Goal: Check status: Check status

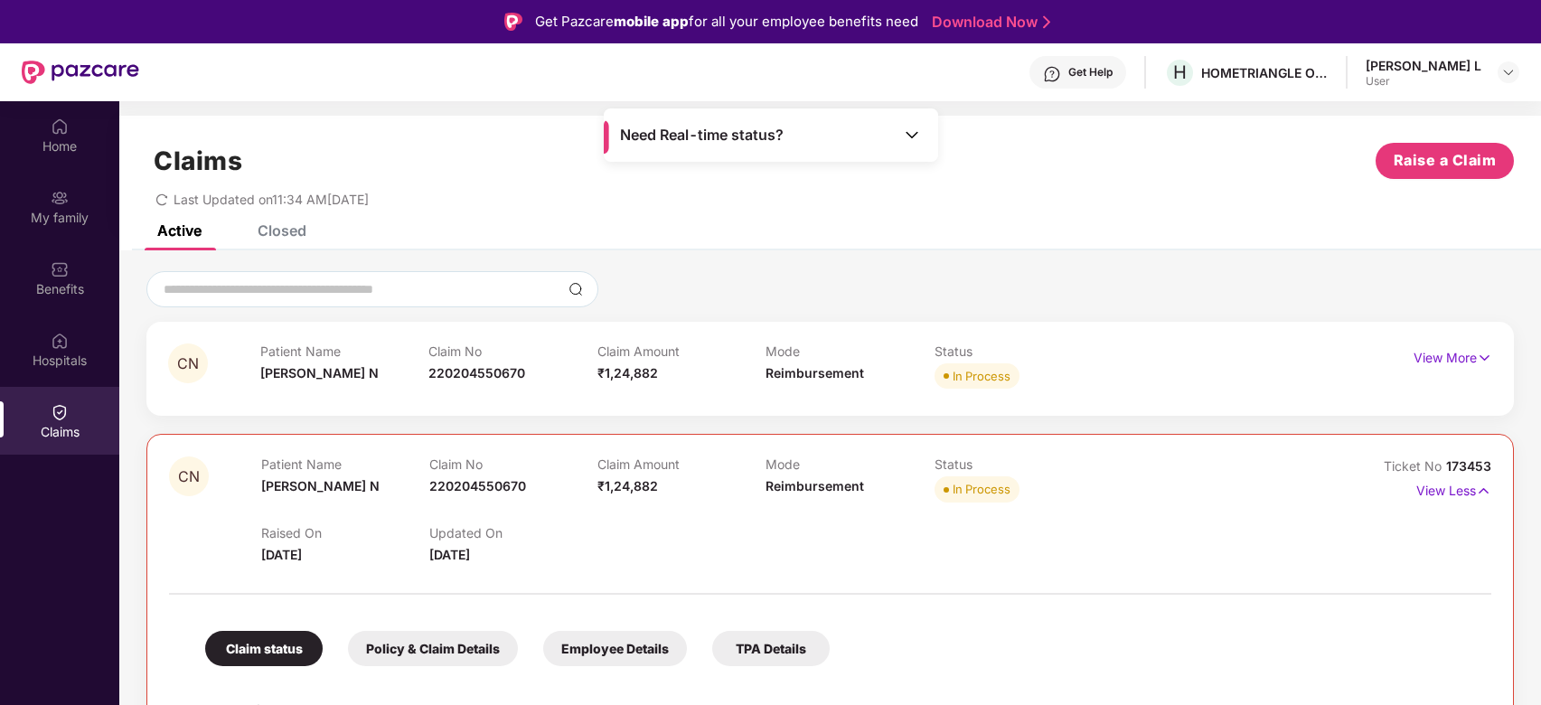
scroll to position [101, 0]
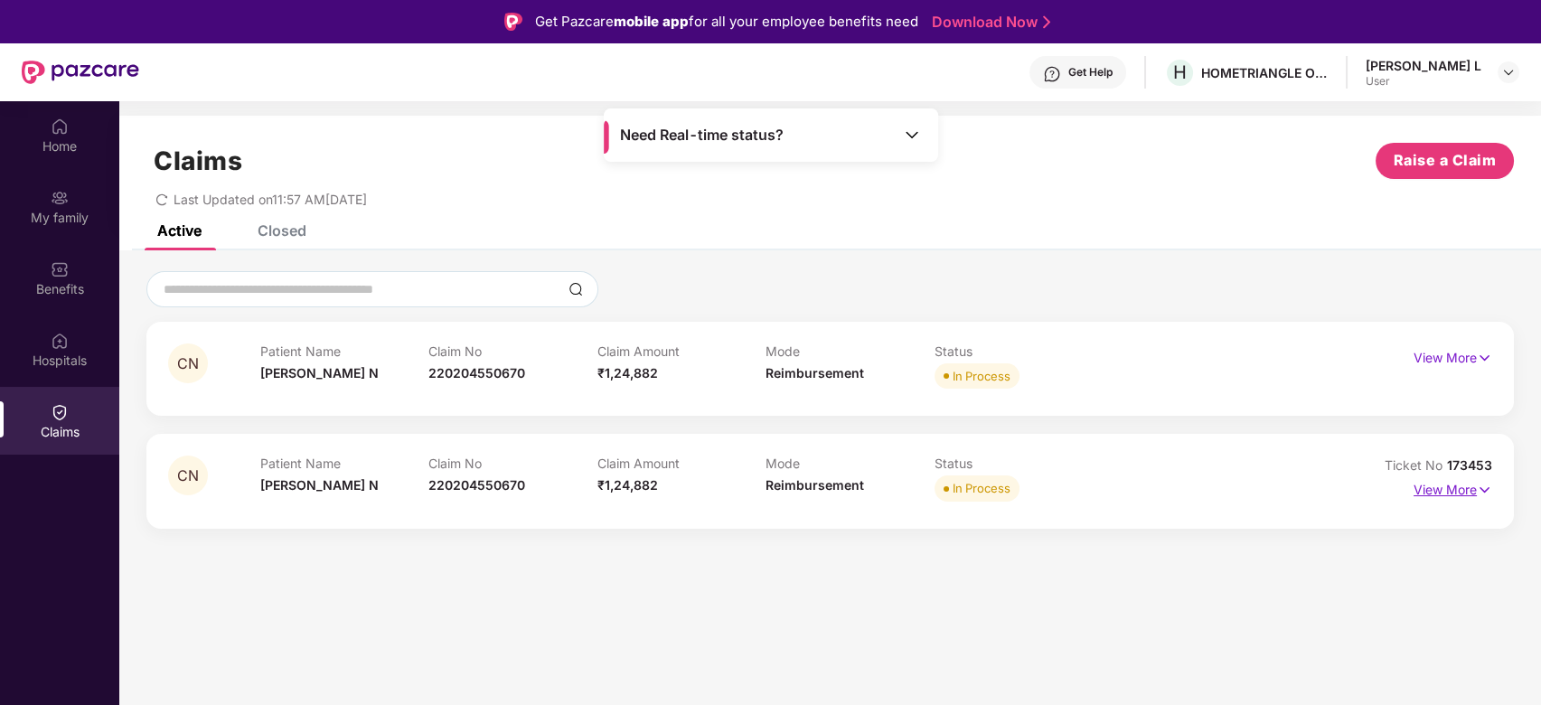
click at [1446, 492] on p "View More" at bounding box center [1452, 487] width 79 height 24
click at [1439, 495] on p "View More" at bounding box center [1452, 487] width 79 height 24
click at [1463, 485] on p "View More" at bounding box center [1452, 487] width 79 height 24
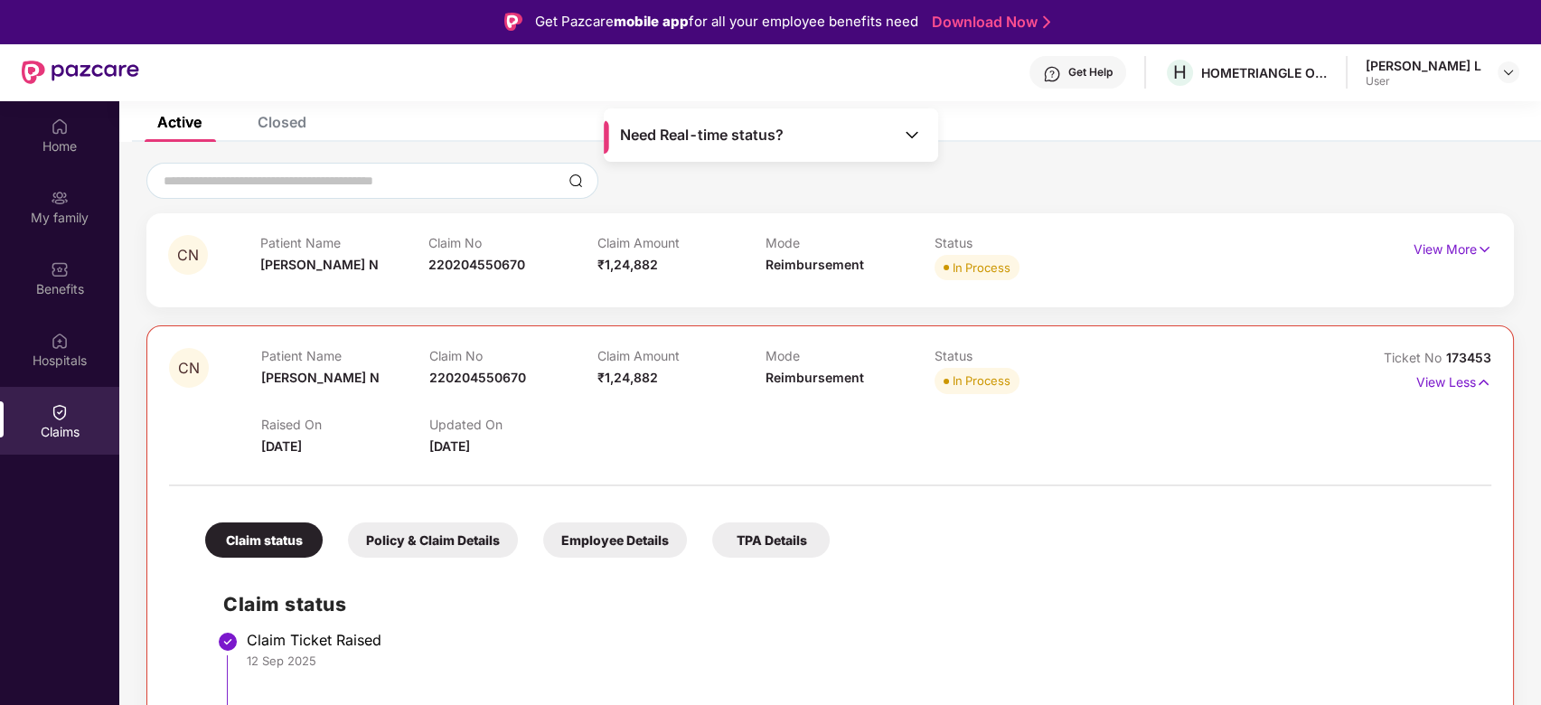
scroll to position [52, 0]
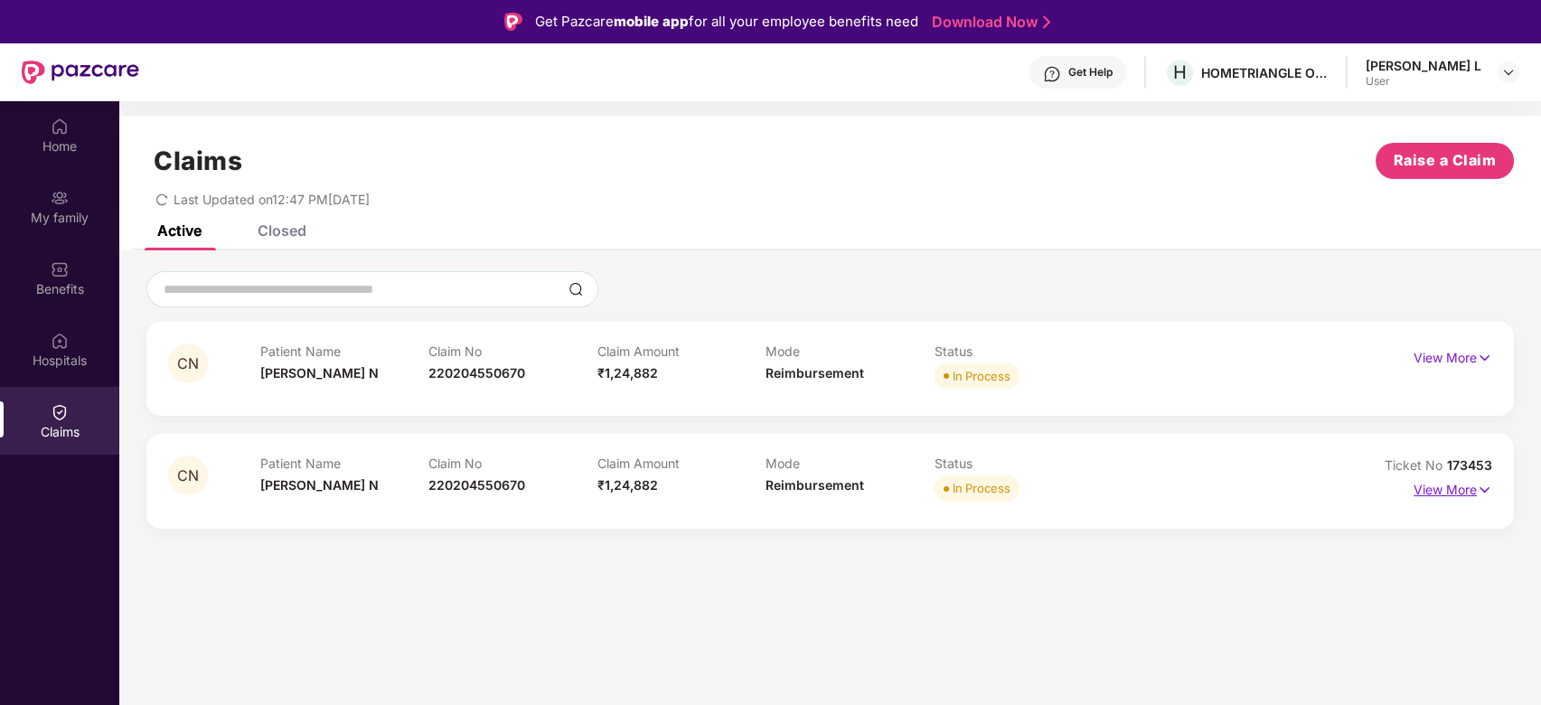
click at [1447, 490] on p "View More" at bounding box center [1452, 487] width 79 height 24
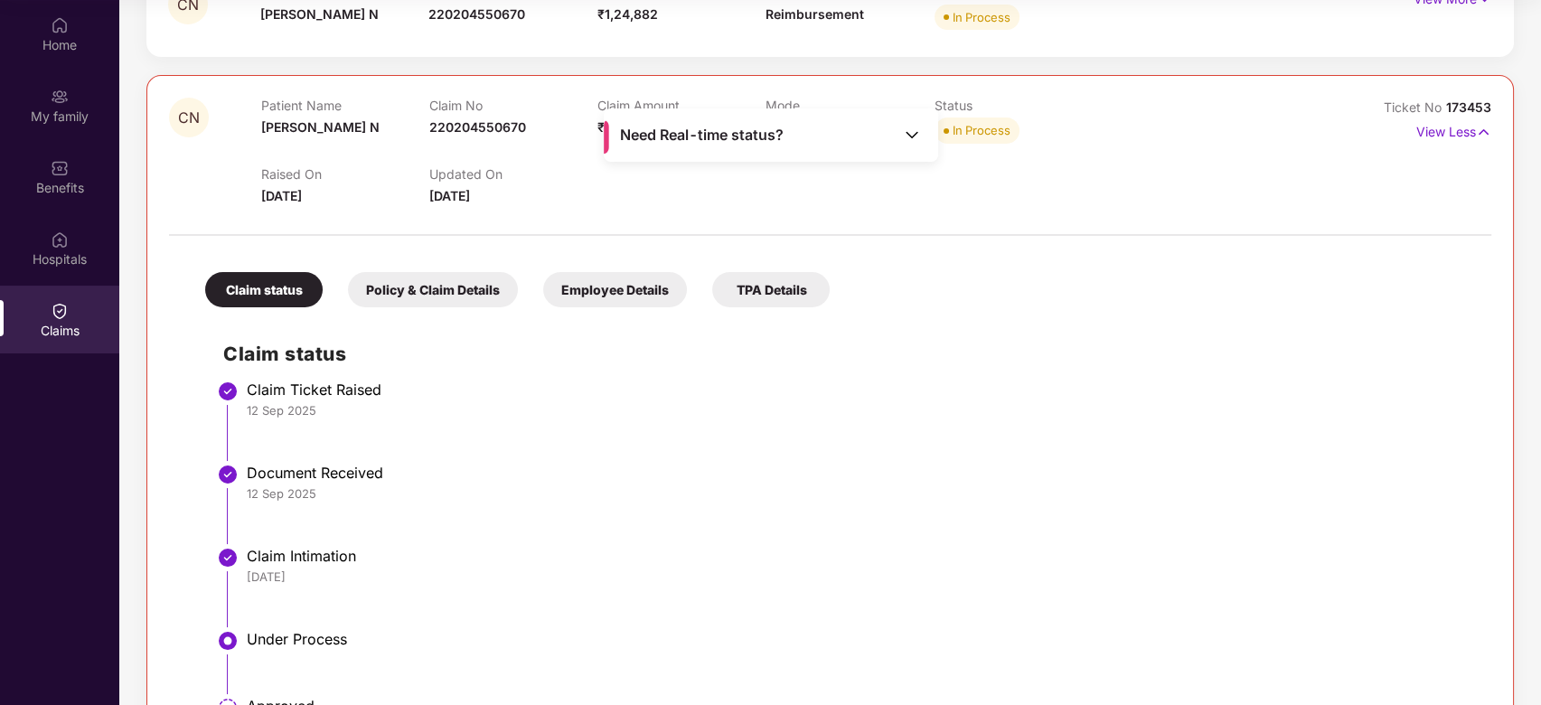
scroll to position [181, 0]
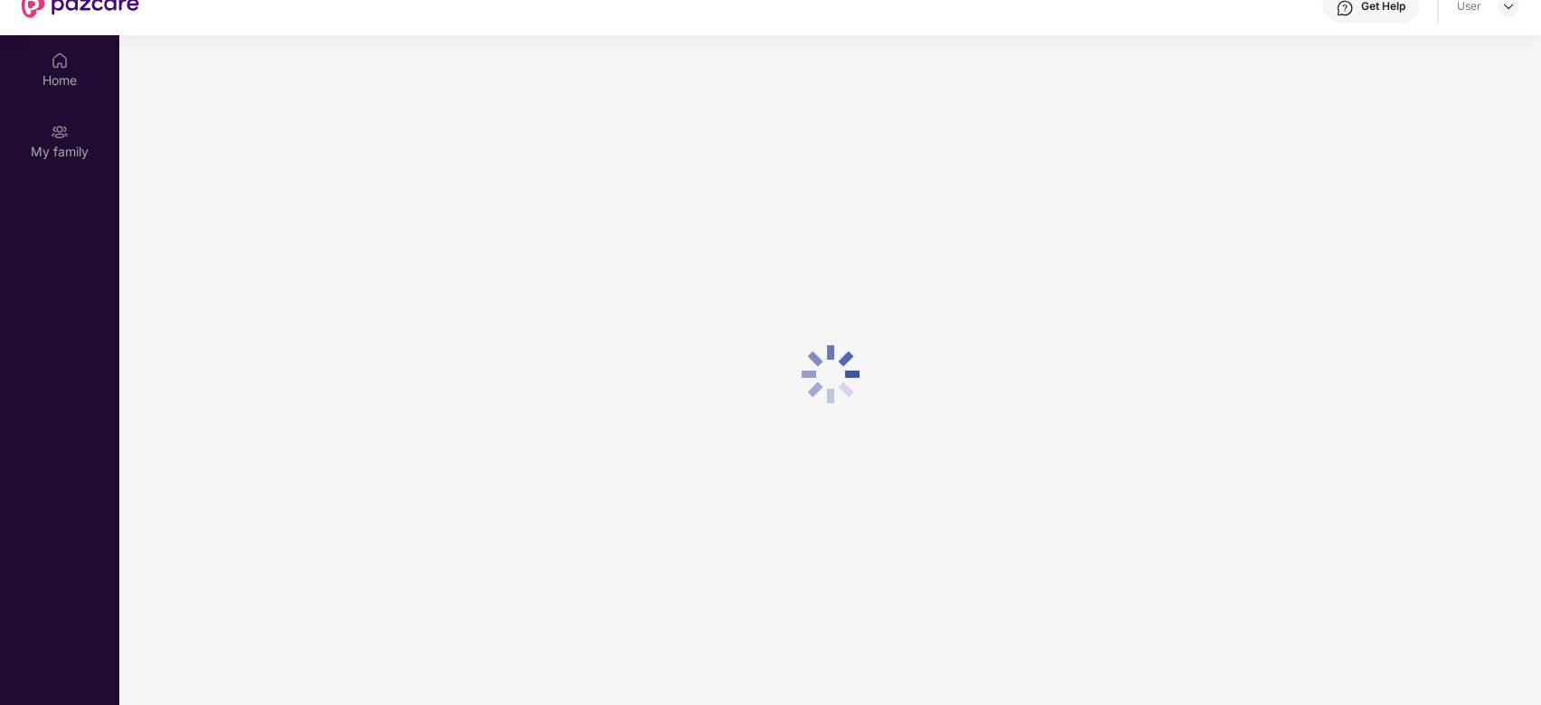
scroll to position [101, 0]
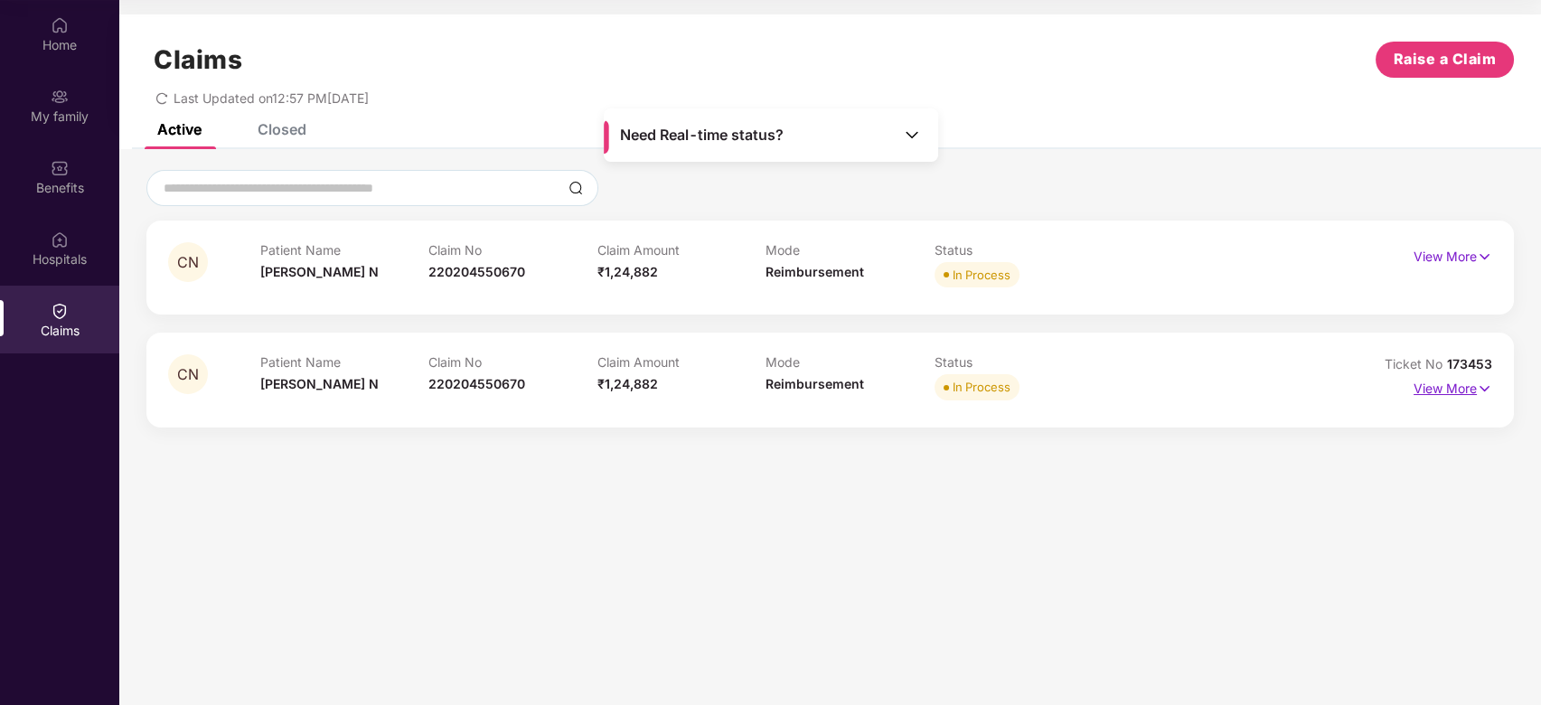
click at [1446, 389] on p "View More" at bounding box center [1452, 386] width 79 height 24
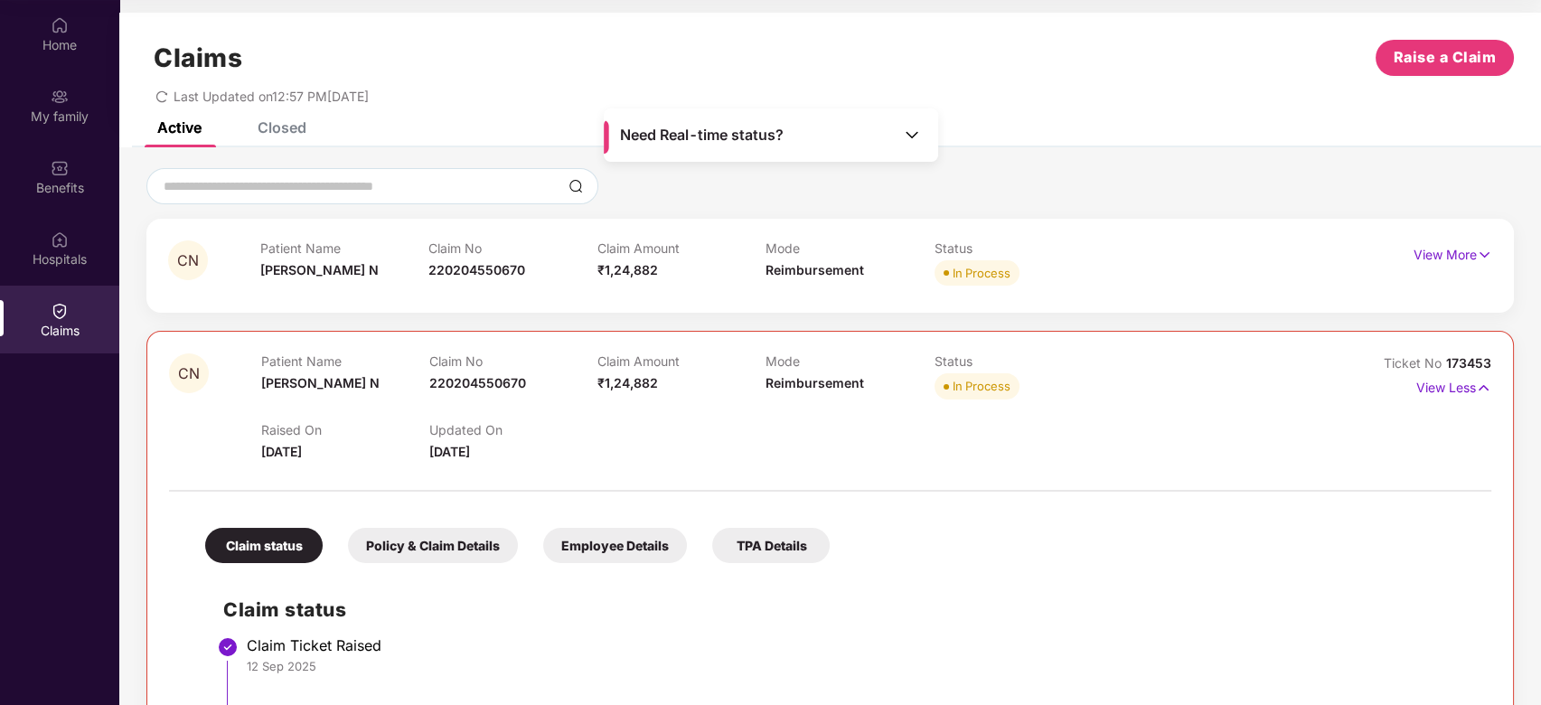
scroll to position [0, 0]
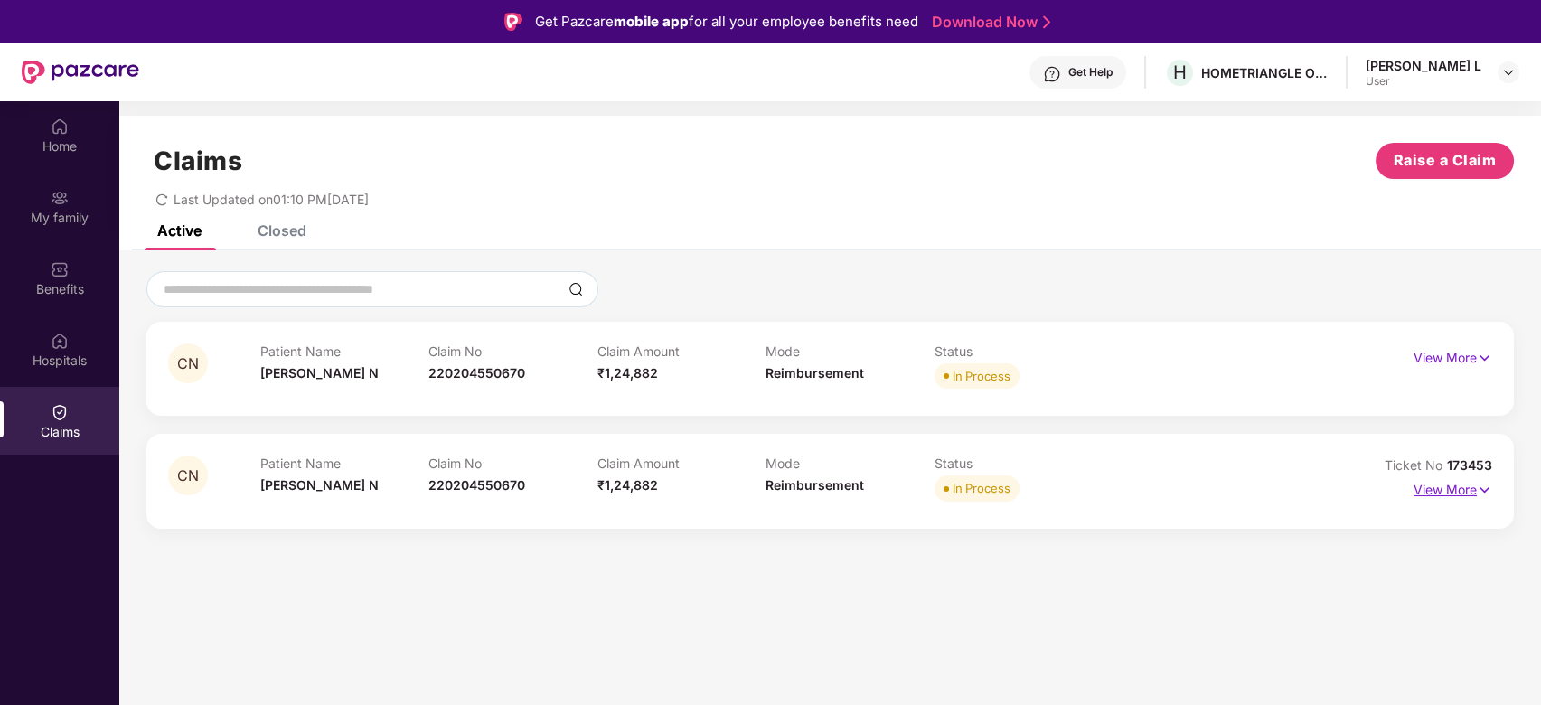
click at [1446, 483] on p "View More" at bounding box center [1452, 487] width 79 height 24
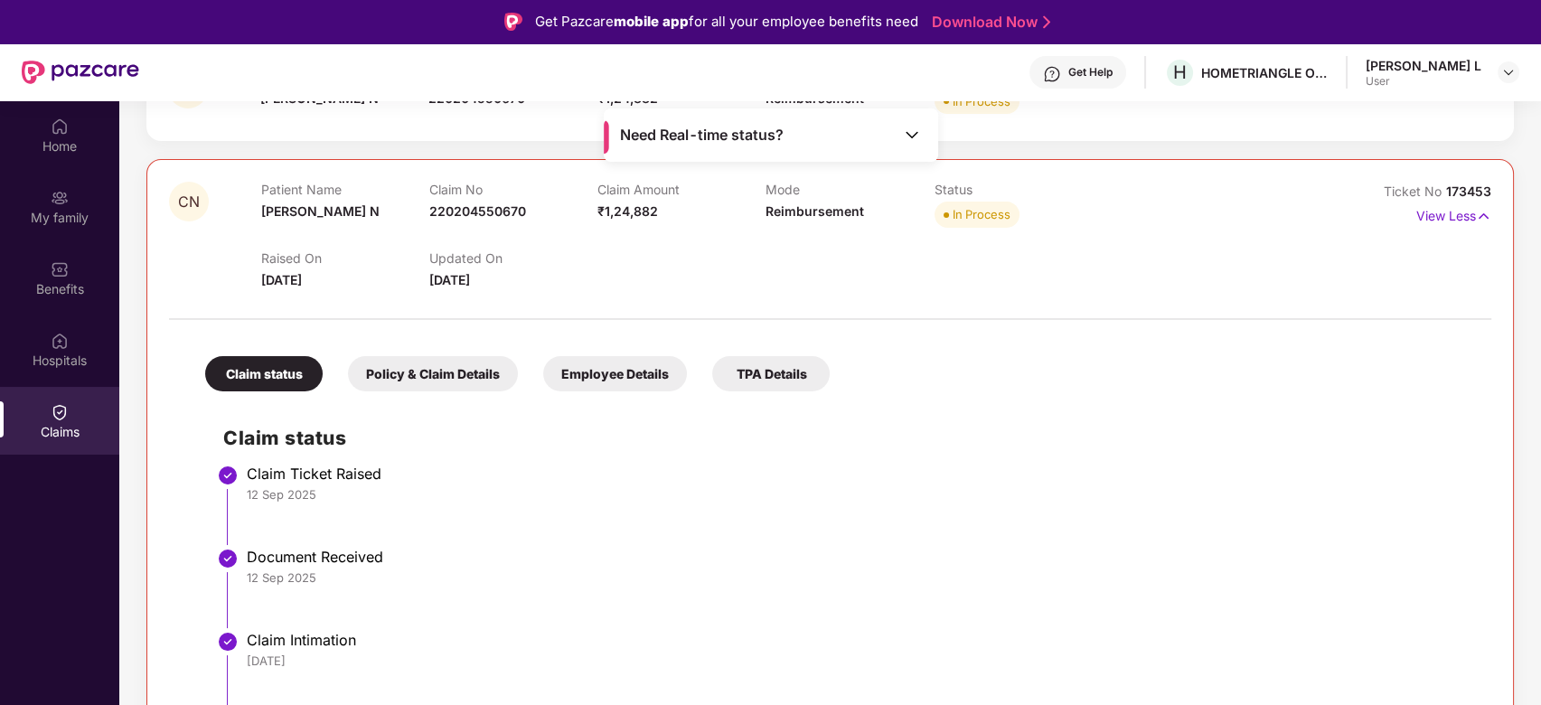
scroll to position [421, 0]
